Goal: Navigation & Orientation: Find specific page/section

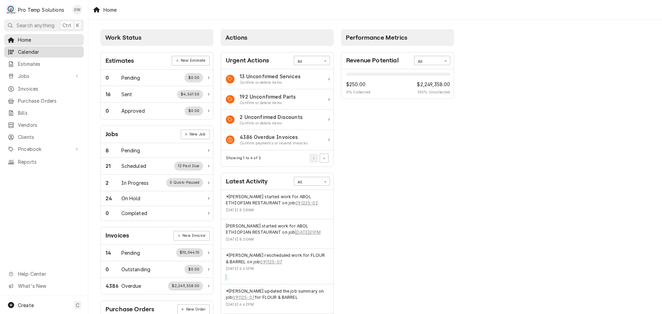
click at [23, 49] on span "Calendar" at bounding box center [49, 51] width 62 height 7
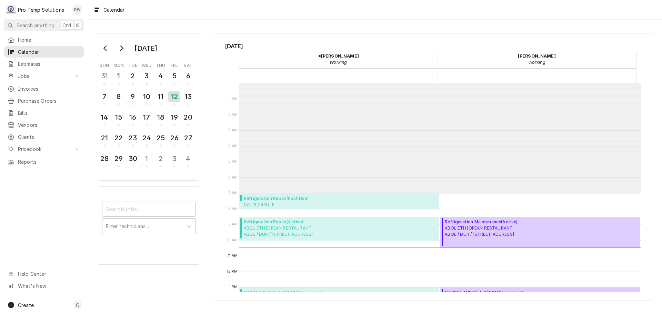
scroll to position [110, 0]
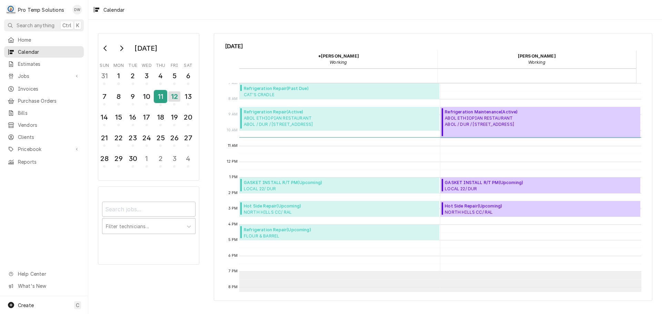
click at [159, 96] on div "11" at bounding box center [160, 97] width 12 height 12
